Goal: Transaction & Acquisition: Obtain resource

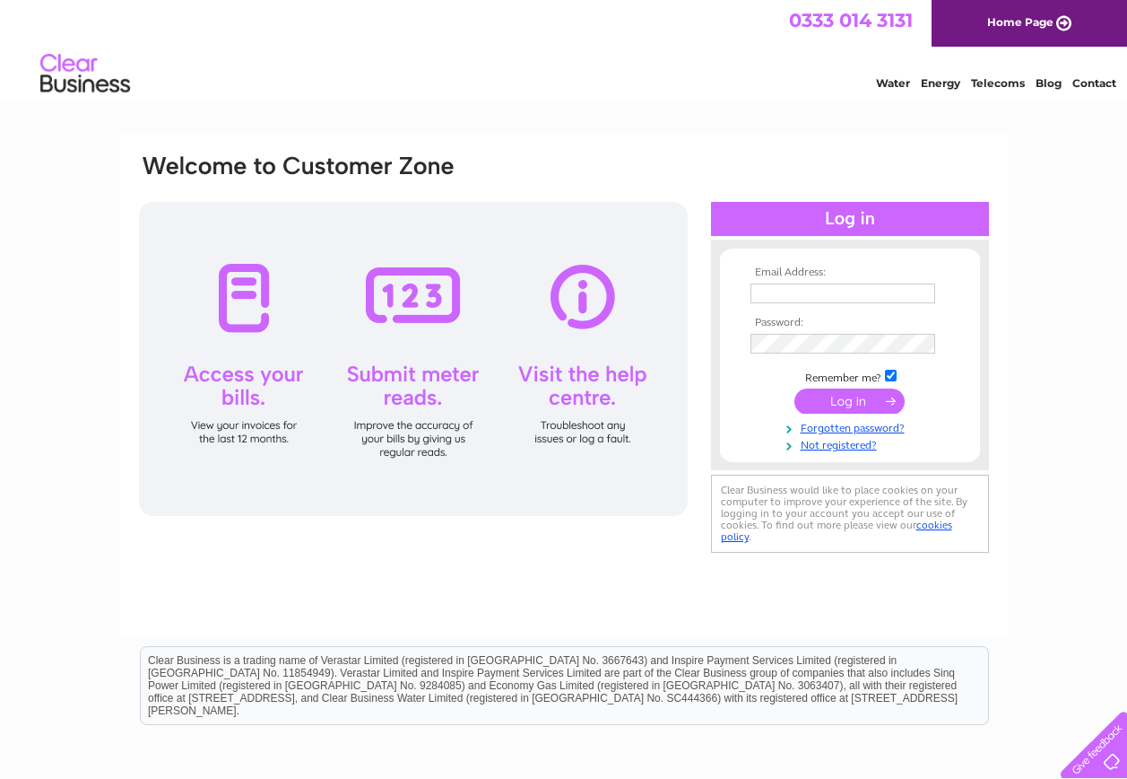
click at [787, 290] on input "text" at bounding box center [843, 293] width 185 height 20
type input "BBDPayables@ppg.com"
click at [854, 408] on input "submit" at bounding box center [850, 402] width 110 height 25
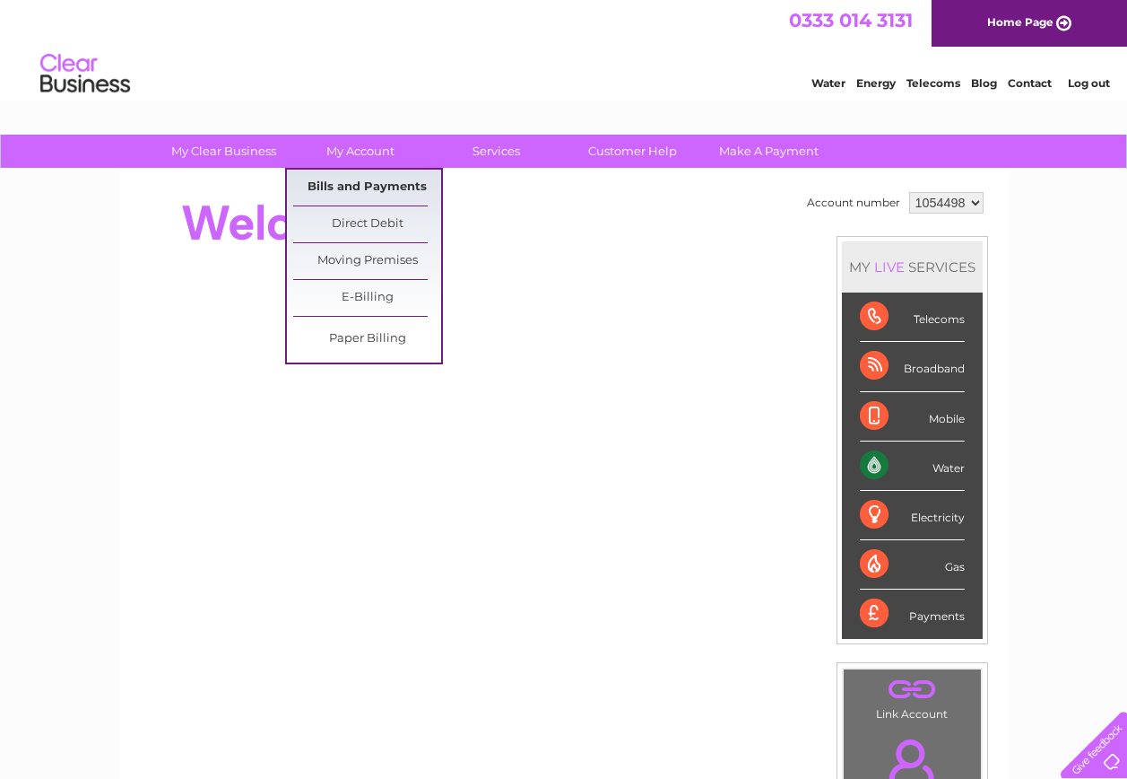
click at [361, 187] on link "Bills and Payments" at bounding box center [367, 188] width 148 height 36
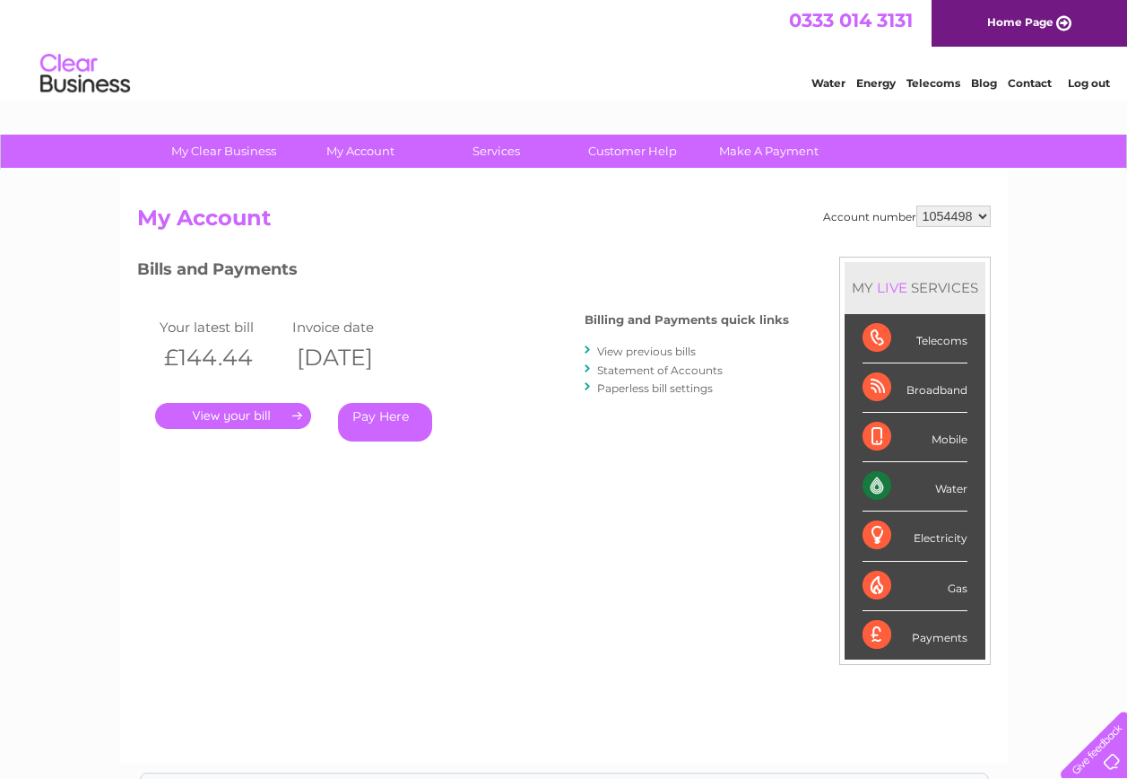
click at [276, 423] on link "." at bounding box center [233, 416] width 156 height 26
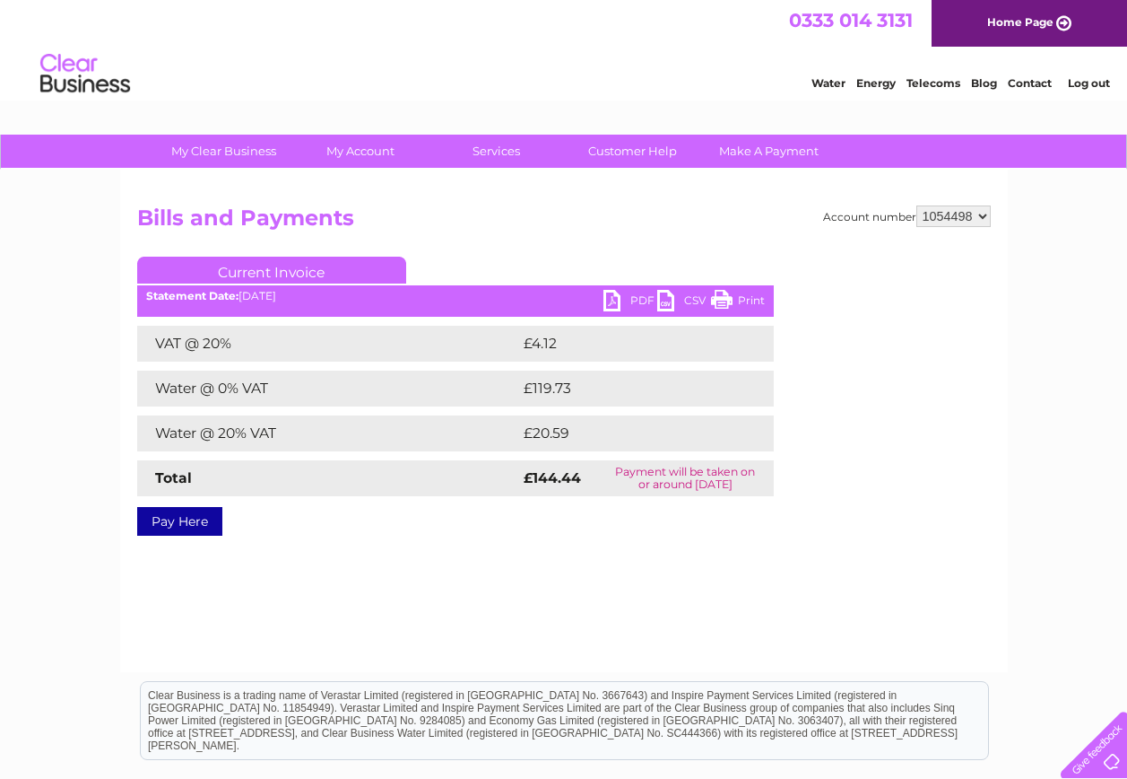
click at [611, 299] on link "PDF" at bounding box center [631, 303] width 54 height 26
click at [605, 50] on div "Water Energy Telecoms Blog Contact Log out" at bounding box center [563, 76] width 1127 height 58
click at [1093, 91] on li "Log out" at bounding box center [1090, 83] width 54 height 22
click at [1092, 90] on li "Log out" at bounding box center [1090, 83] width 54 height 22
drag, startPoint x: 1092, startPoint y: 90, endPoint x: 1076, endPoint y: 82, distance: 18.0
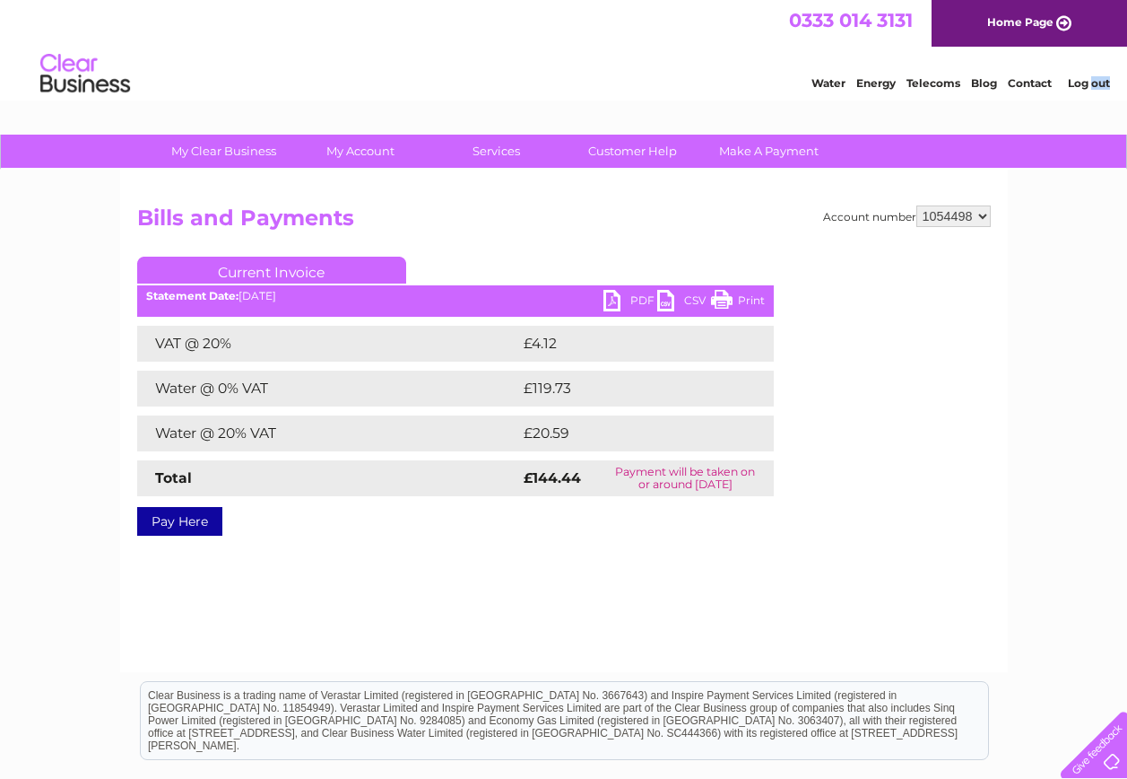
click at [1076, 82] on link "Log out" at bounding box center [1089, 82] width 42 height 13
